Goal: Find specific page/section: Find specific page/section

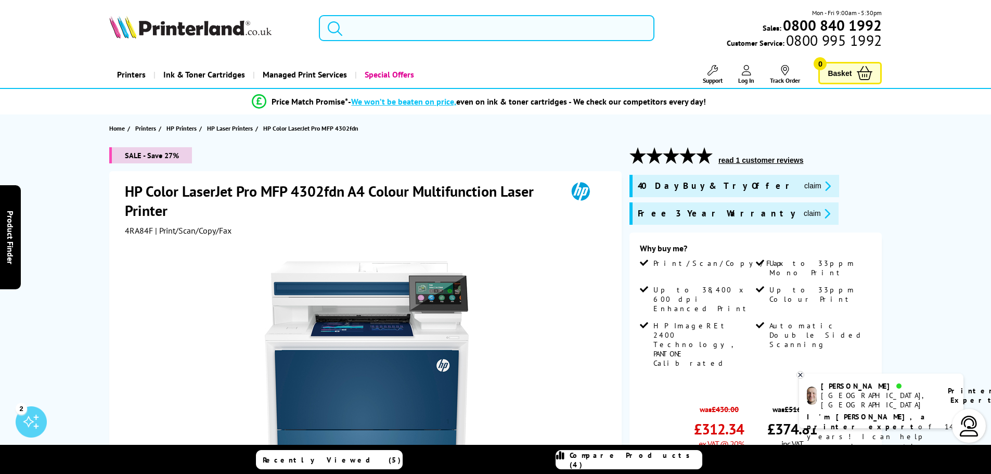
click at [372, 27] on input "search" at bounding box center [486, 28] width 335 height 26
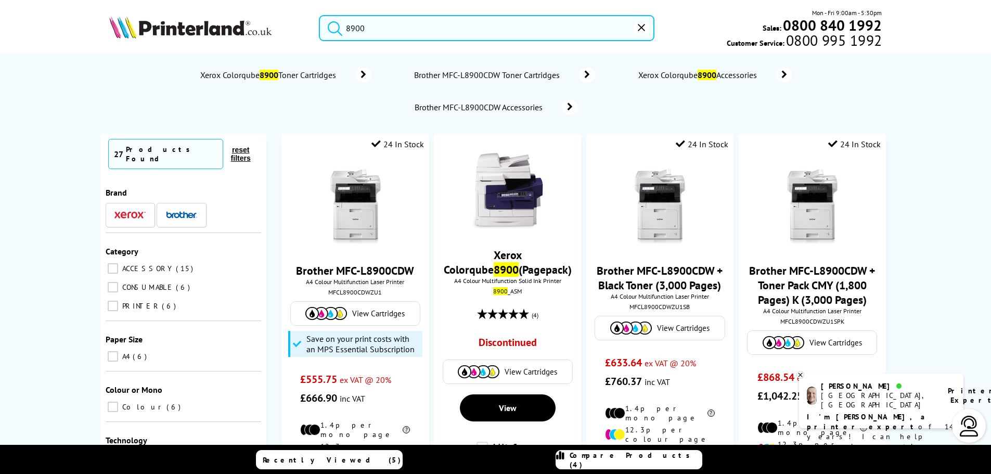
drag, startPoint x: 378, startPoint y: 32, endPoint x: 323, endPoint y: 30, distance: 55.2
click at [323, 30] on form "8900" at bounding box center [486, 28] width 335 height 26
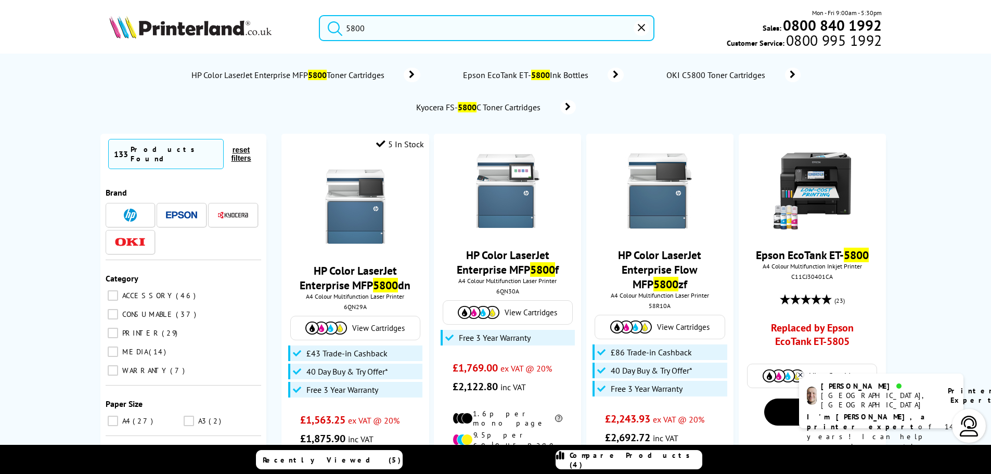
drag, startPoint x: 373, startPoint y: 30, endPoint x: 317, endPoint y: 35, distance: 56.9
click at [319, 33] on input "5800" at bounding box center [486, 28] width 335 height 26
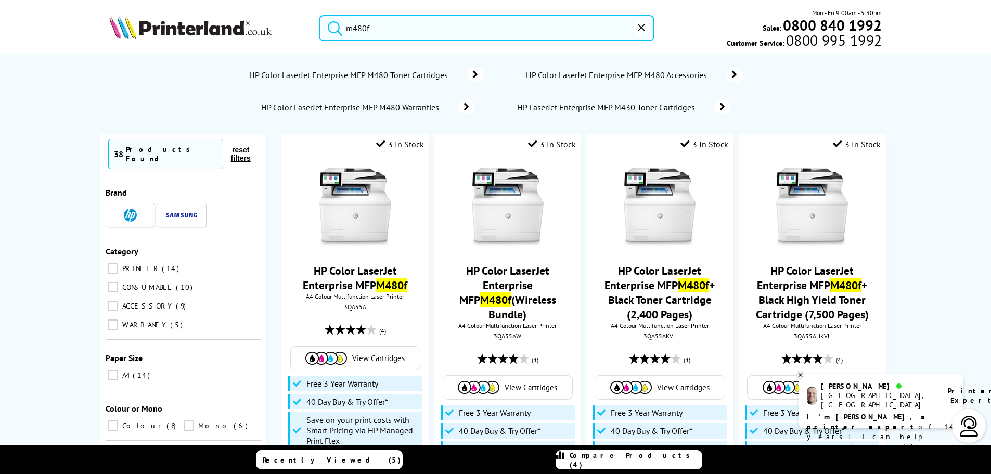
drag, startPoint x: 390, startPoint y: 24, endPoint x: 316, endPoint y: 27, distance: 73.4
click at [316, 27] on div "m480f" at bounding box center [480, 28] width 348 height 26
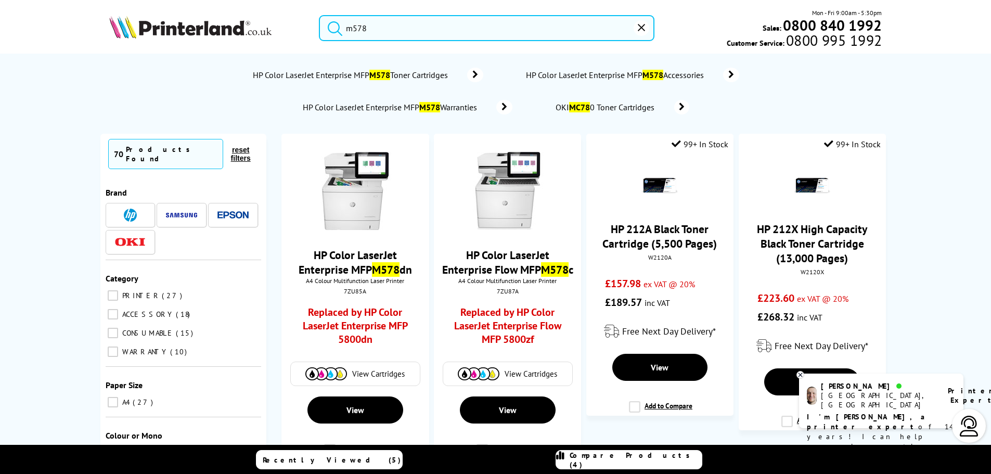
type input "m578"
